Goal: Information Seeking & Learning: Learn about a topic

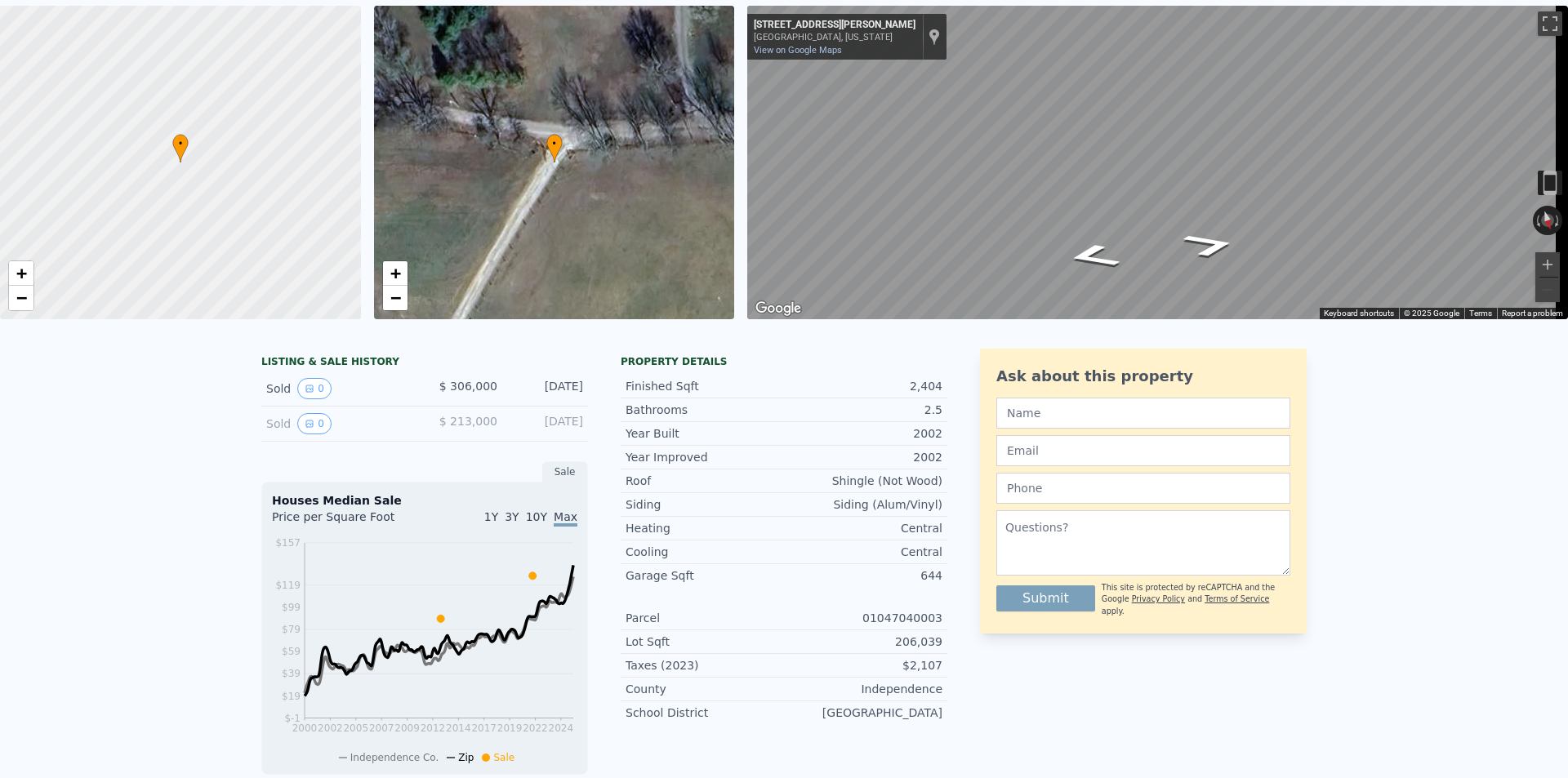
scroll to position [19, 0]
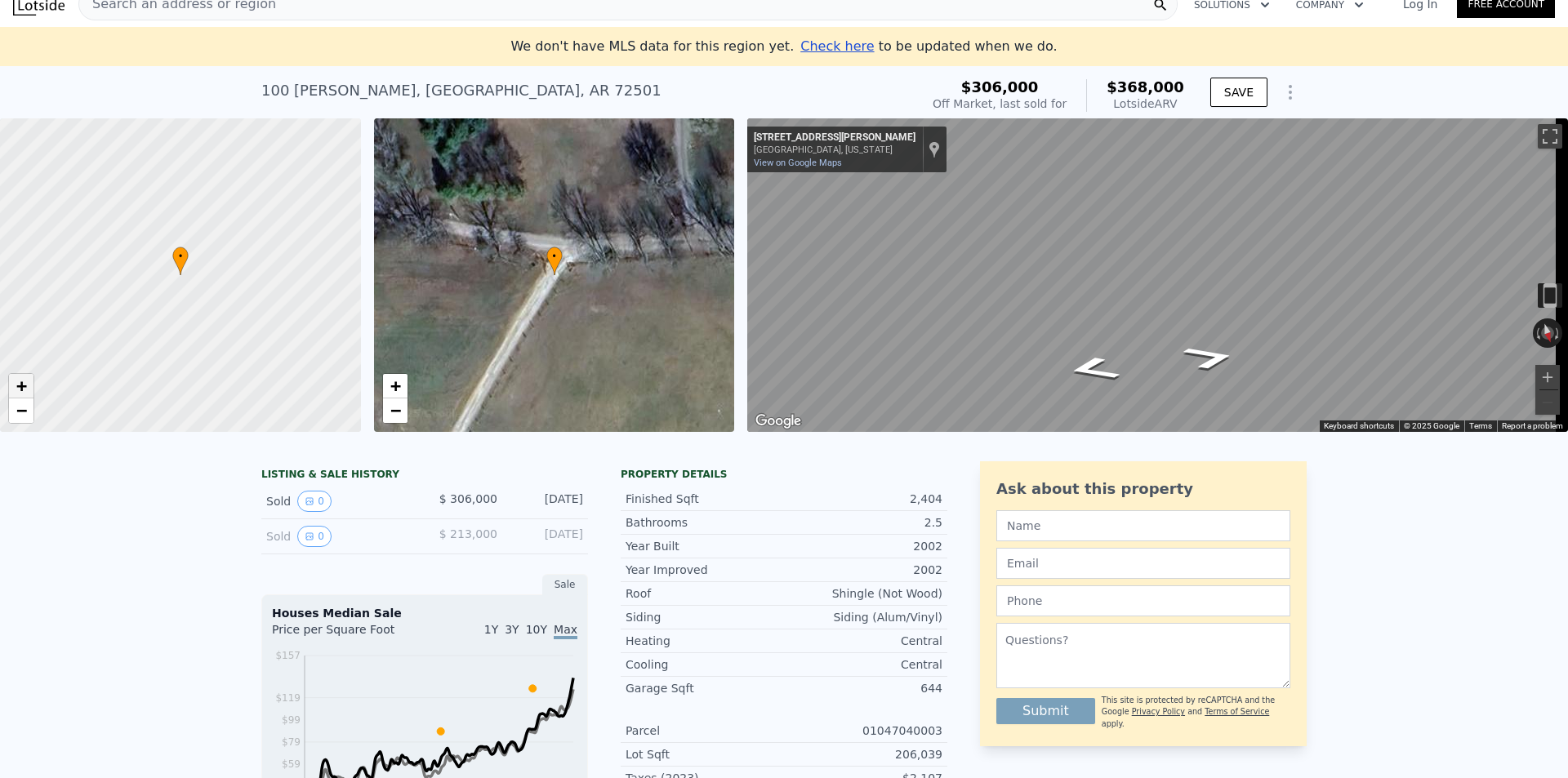
click at [24, 387] on span "+" at bounding box center [22, 386] width 11 height 21
click at [27, 420] on link "−" at bounding box center [21, 410] width 24 height 24
click at [24, 407] on span "−" at bounding box center [22, 410] width 11 height 21
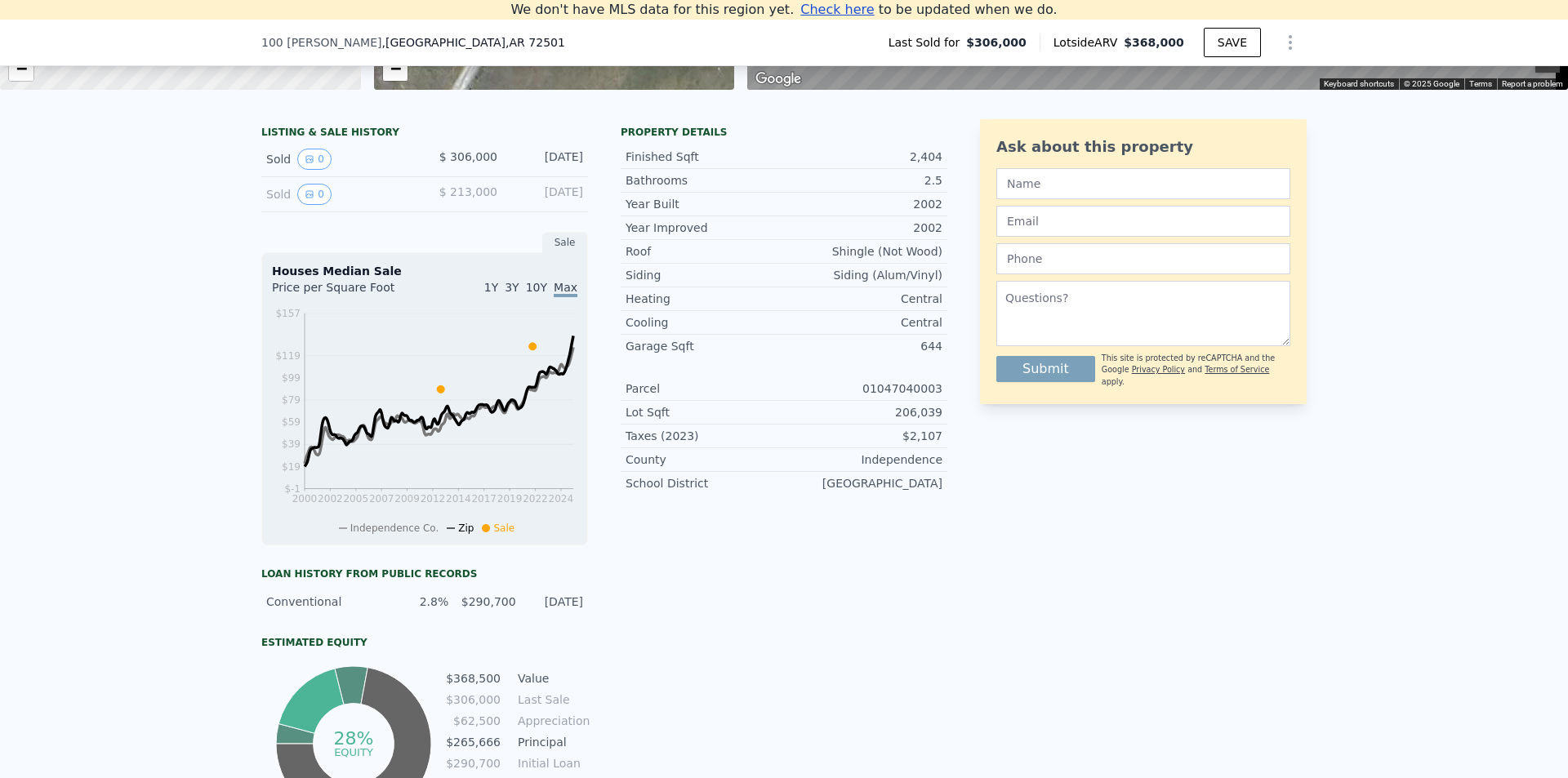
scroll to position [409, 0]
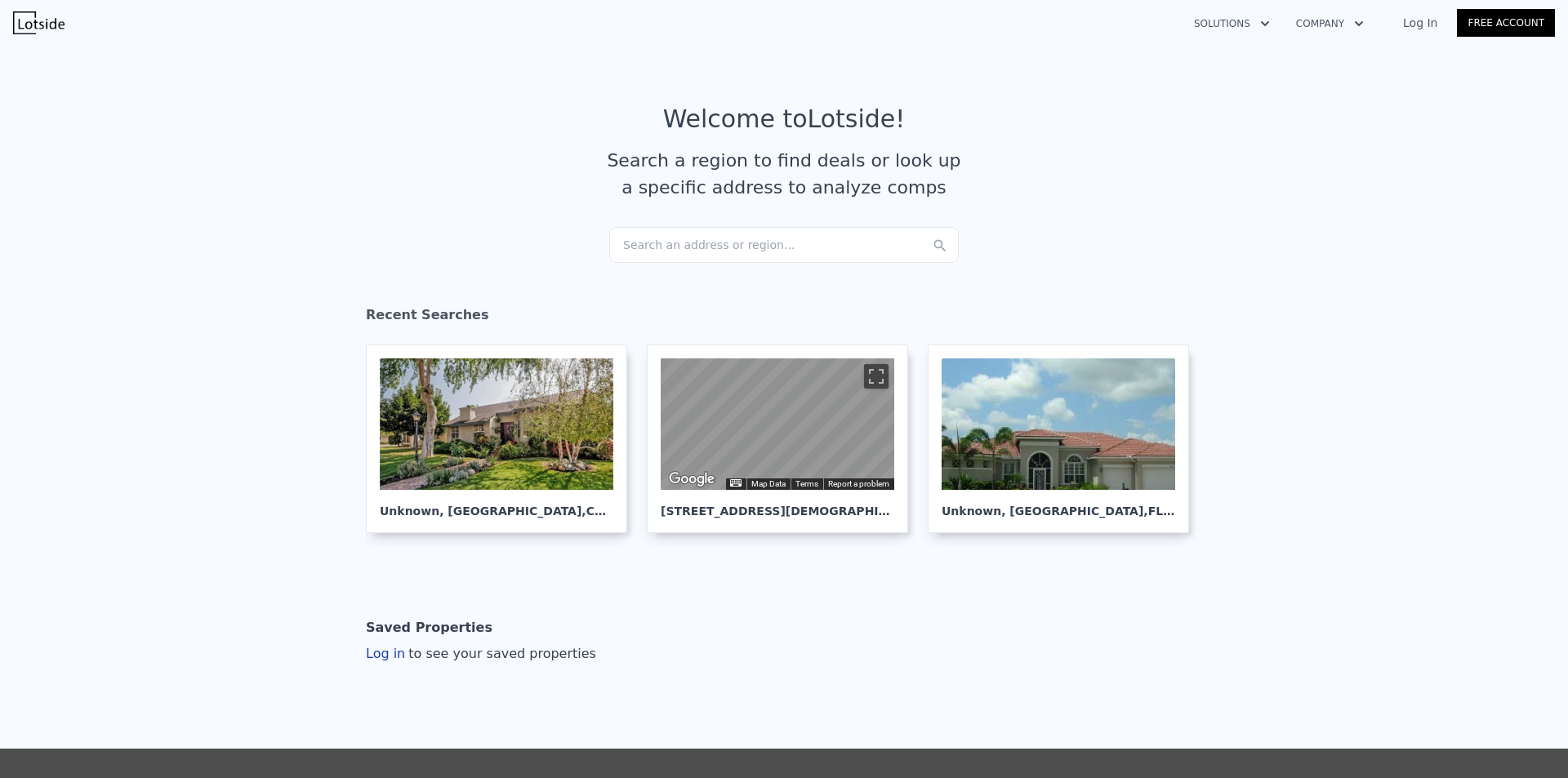
click at [680, 258] on div "Search an address or region..." at bounding box center [784, 245] width 350 height 36
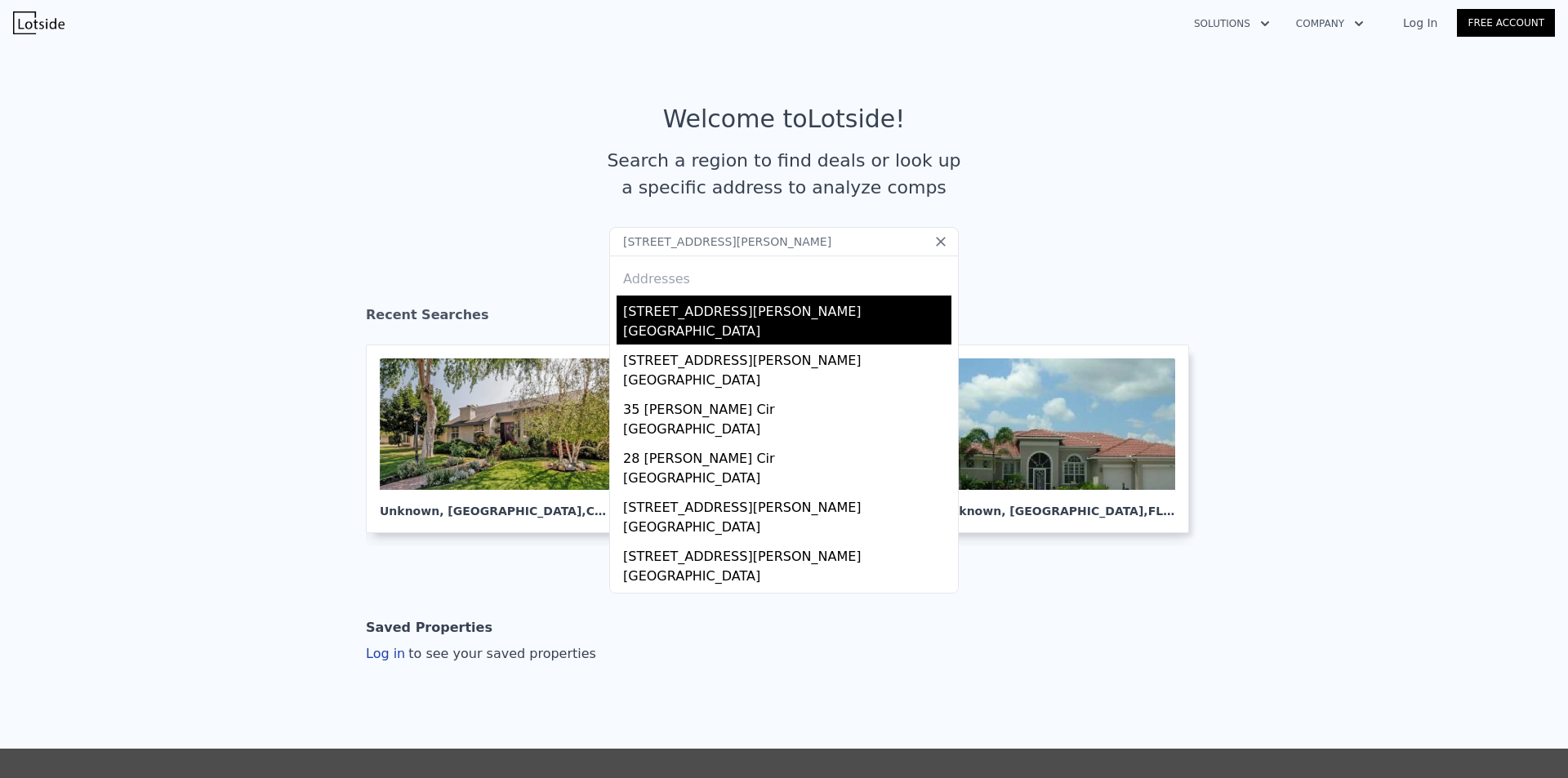
type input "43 Shoemaker Cir, Batesville, AR 72501"
click at [687, 326] on div "[GEOGRAPHIC_DATA]" at bounding box center [787, 332] width 329 height 23
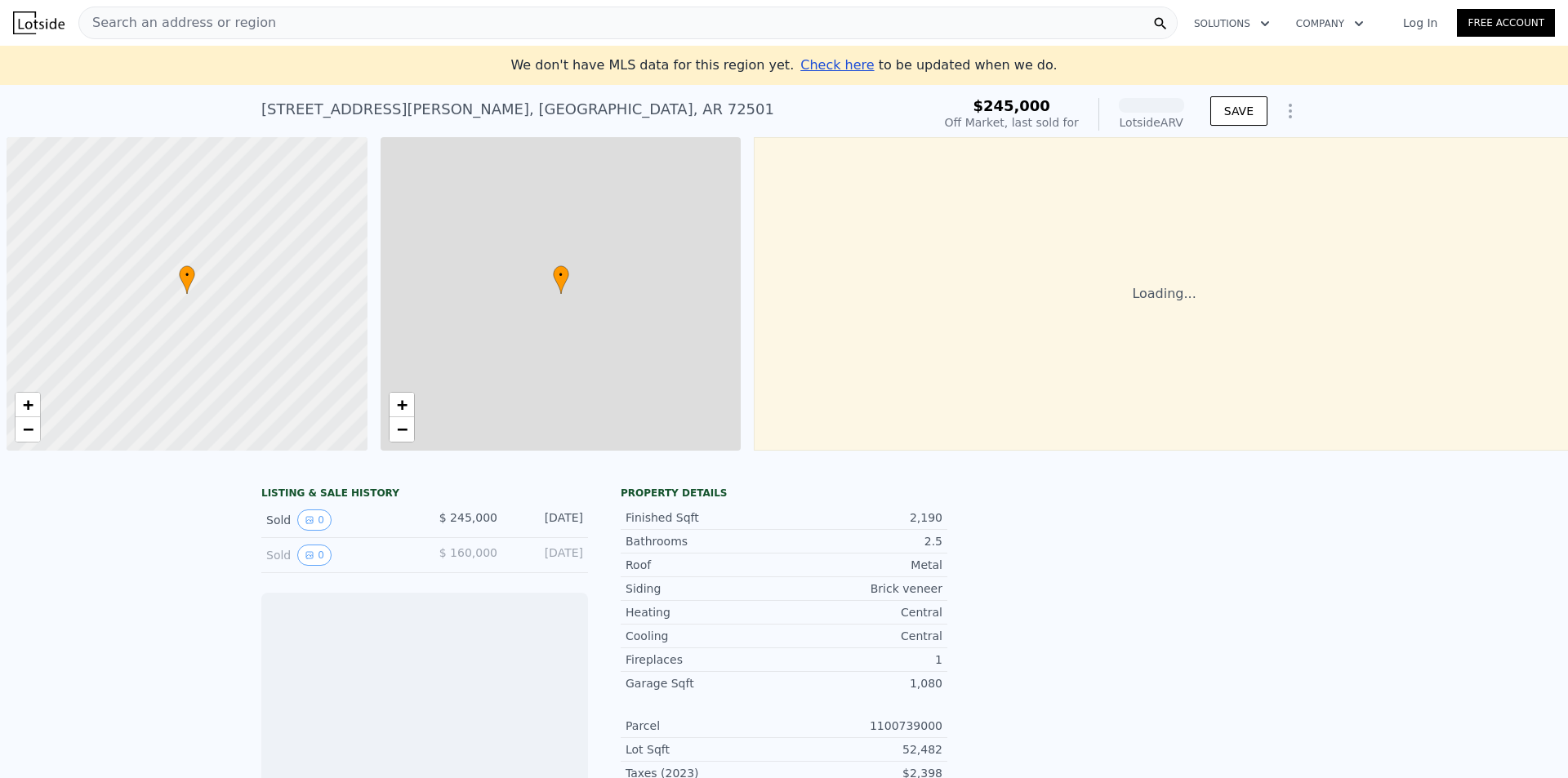
scroll to position [0, 6]
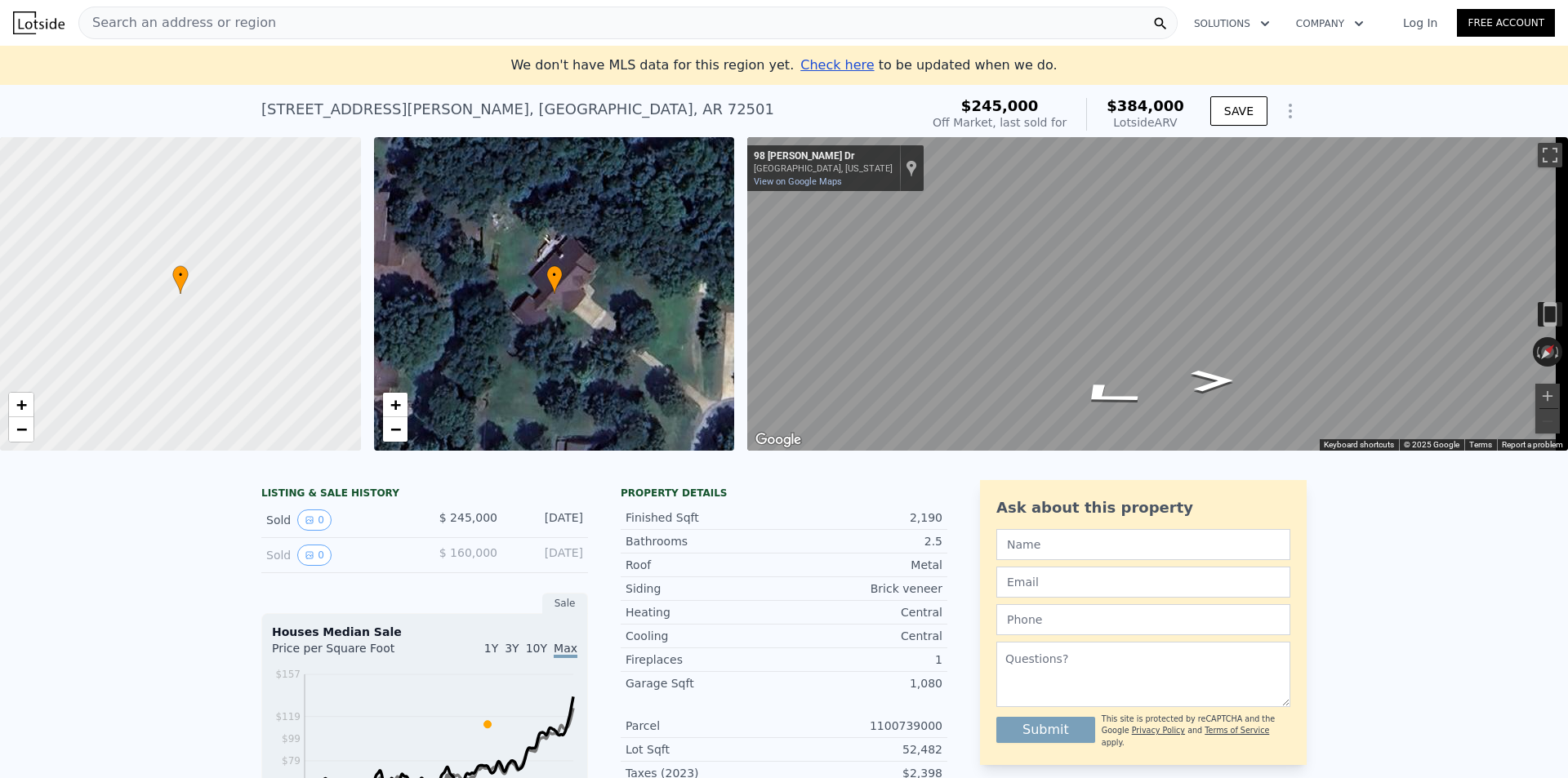
click at [38, 23] on img at bounding box center [38, 23] width 52 height 23
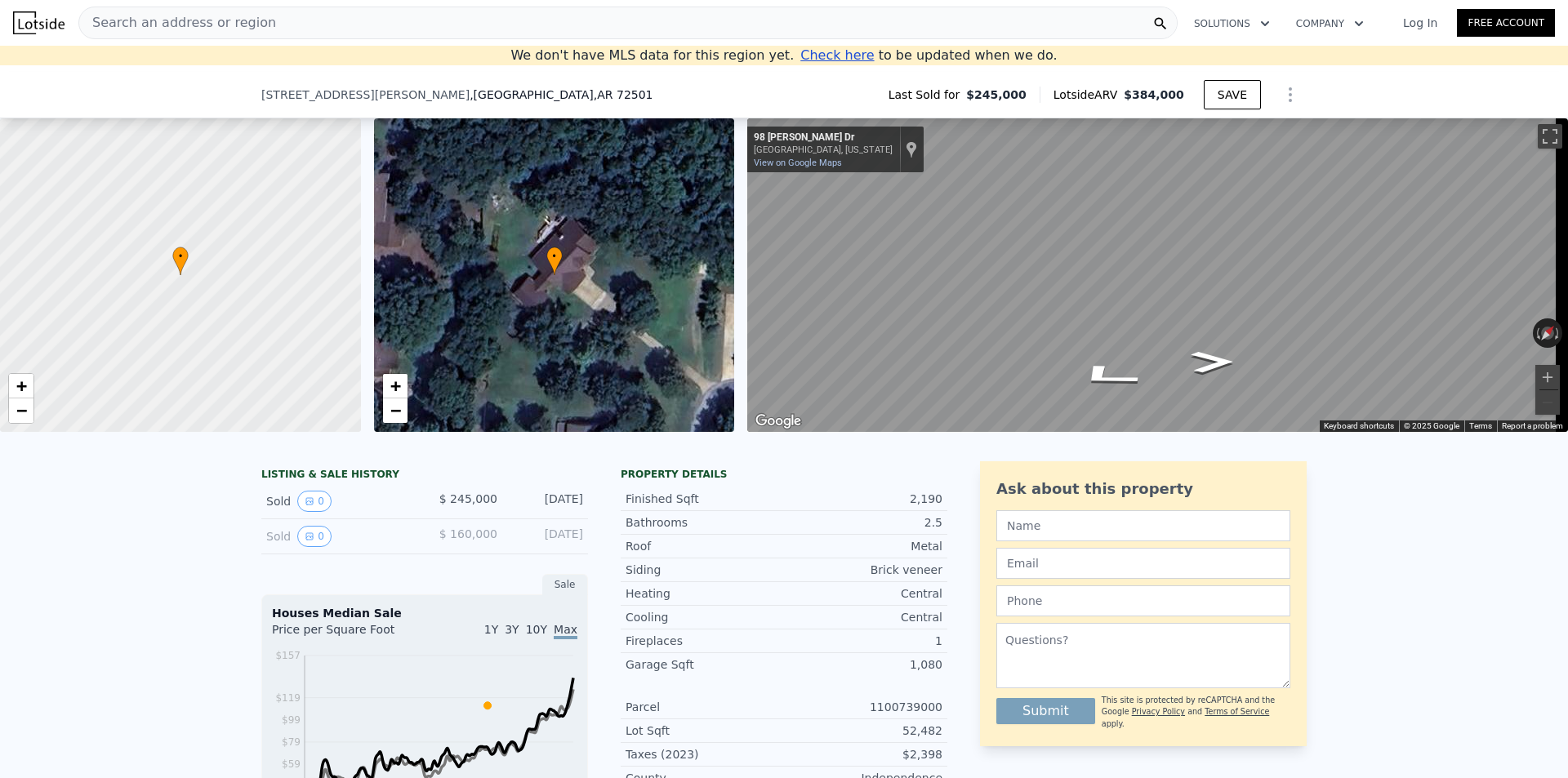
scroll to position [226, 0]
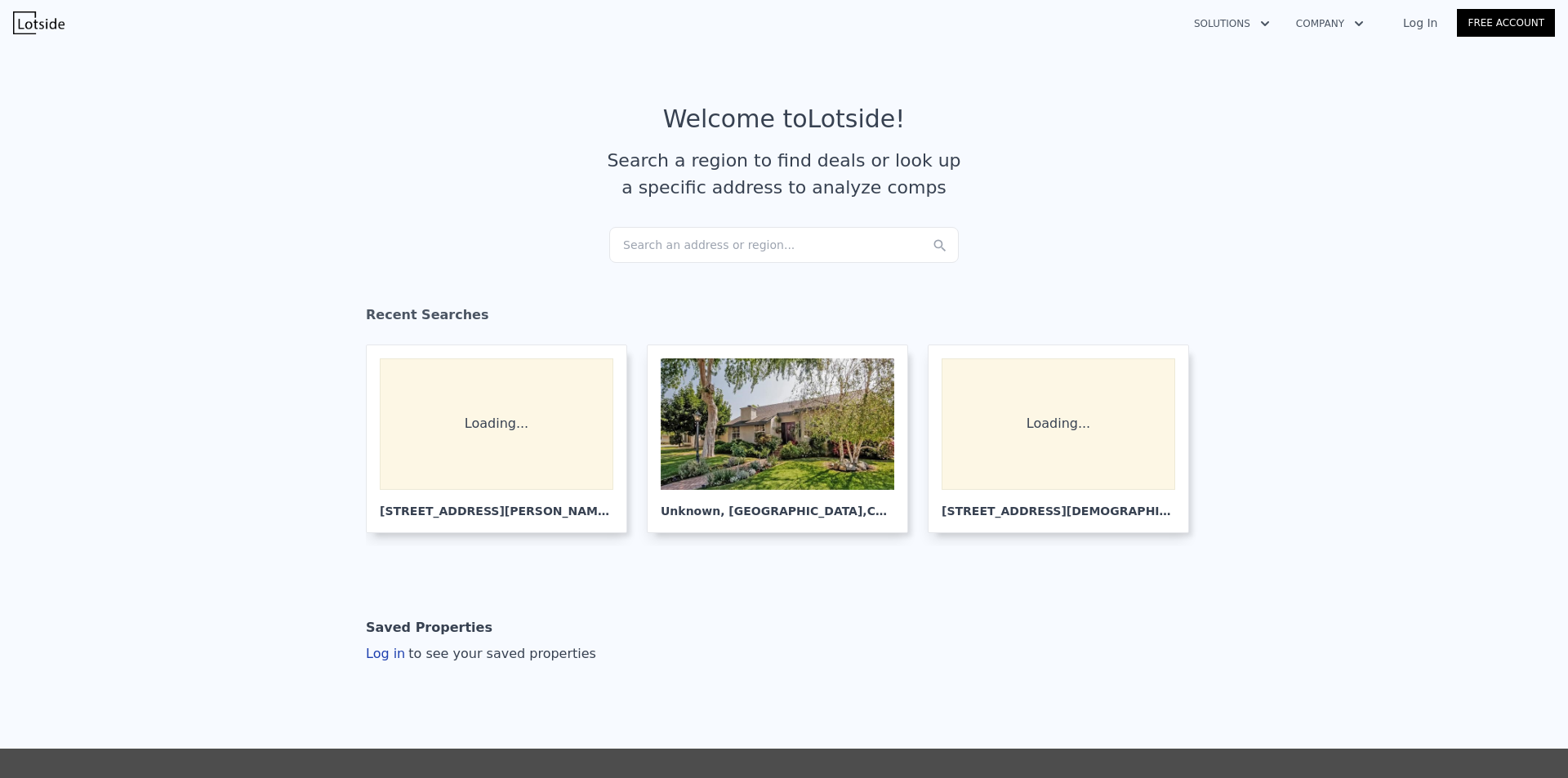
click at [676, 248] on div "Search an address or region..." at bounding box center [784, 245] width 350 height 36
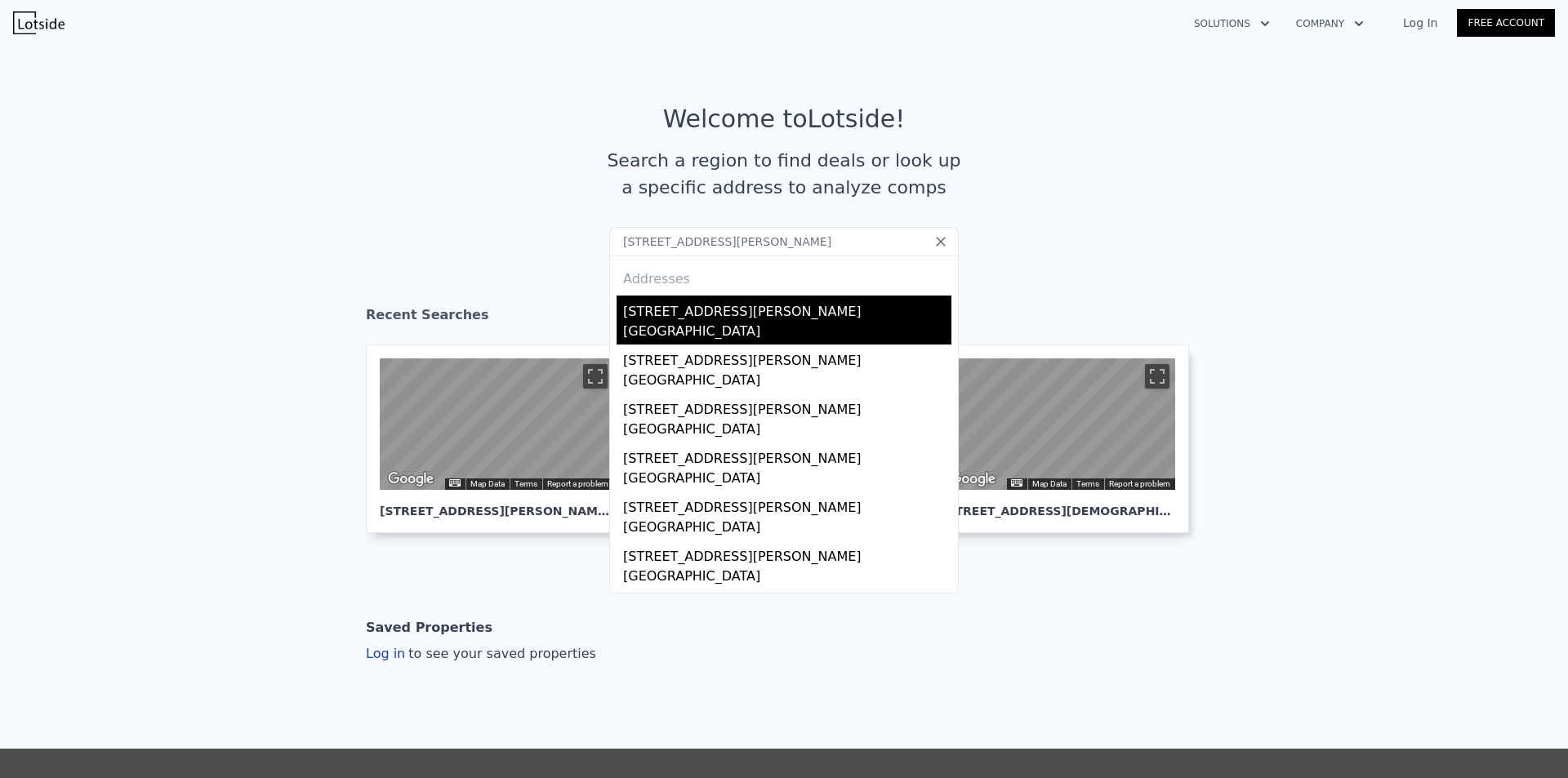
type input "[STREET_ADDRESS][PERSON_NAME]"
click at [671, 330] on div "[GEOGRAPHIC_DATA]" at bounding box center [787, 332] width 329 height 23
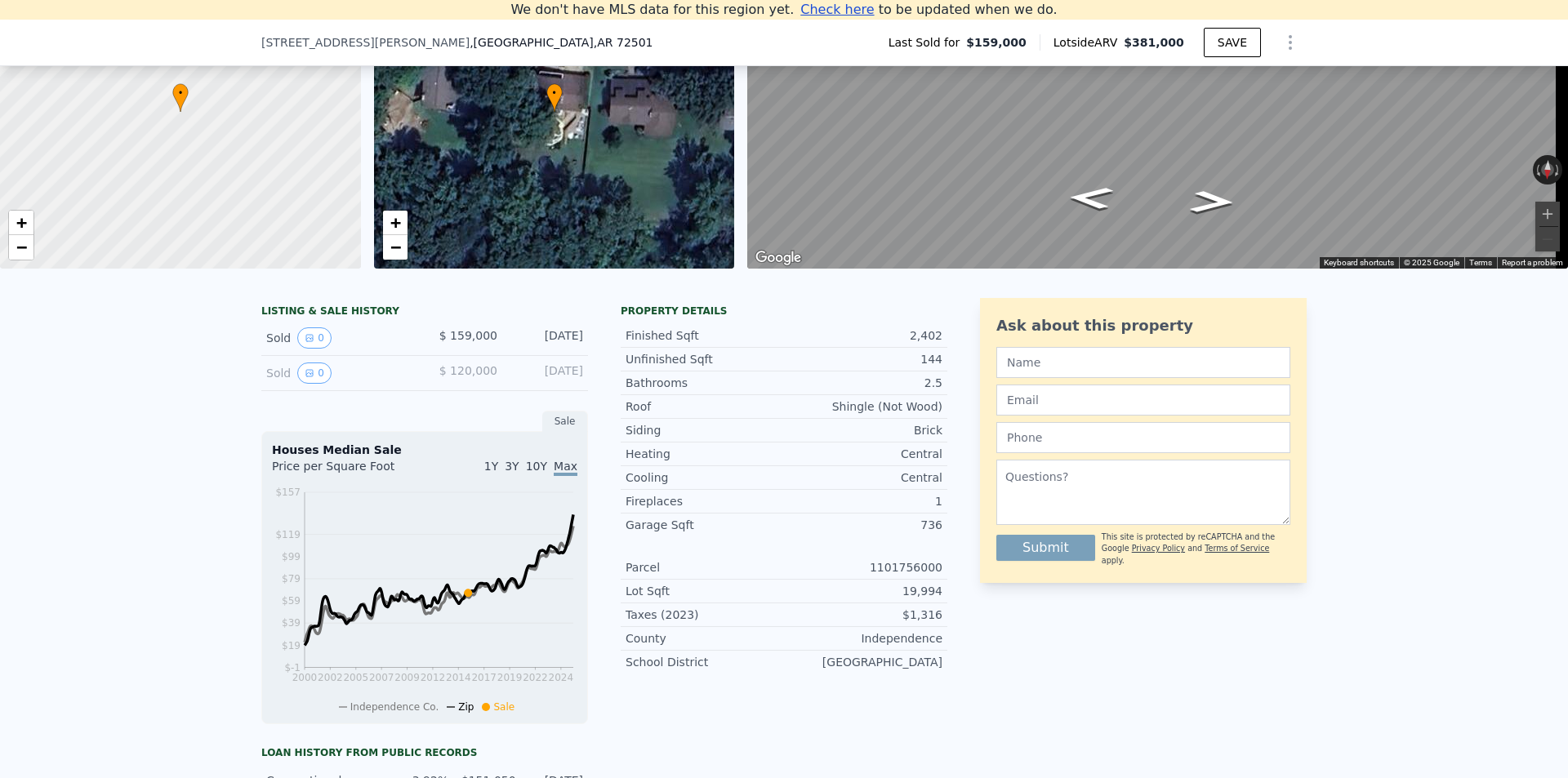
scroll to position [145, 0]
